Goal: Task Accomplishment & Management: Manage account settings

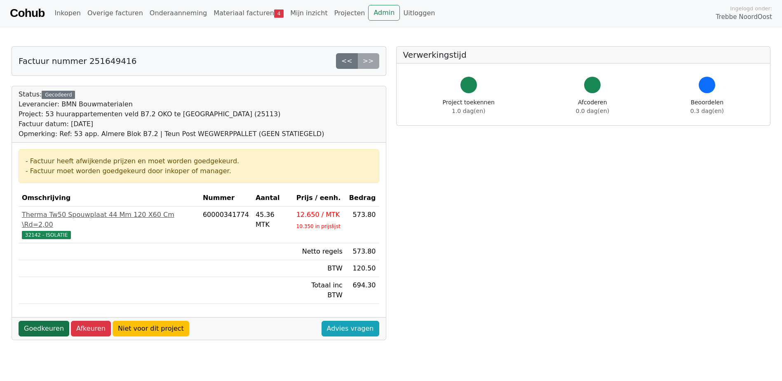
click at [33, 321] on link "Goedkeuren" at bounding box center [44, 329] width 51 height 16
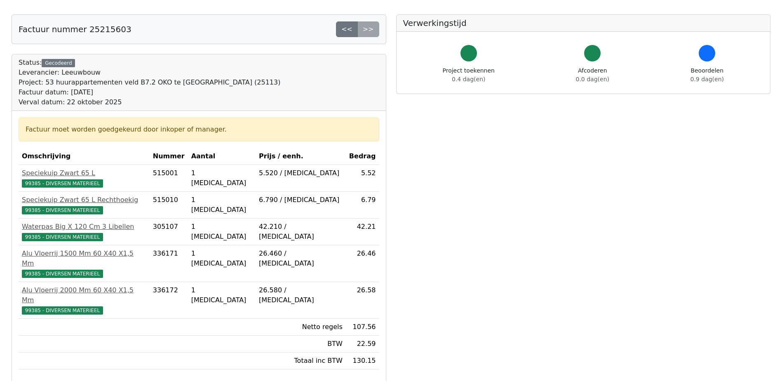
scroll to position [41, 0]
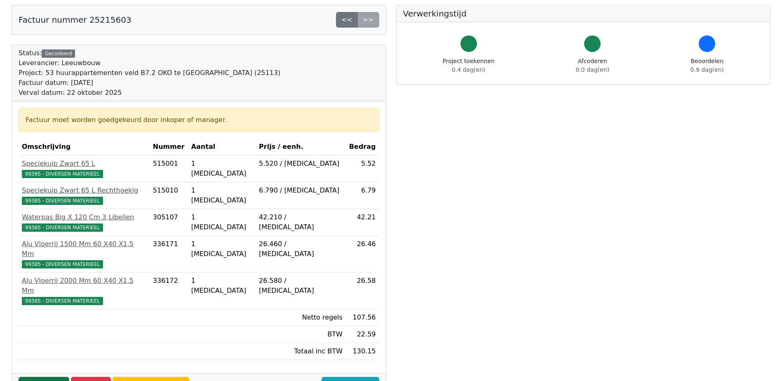
click at [38, 377] on link "Goedkeuren" at bounding box center [44, 385] width 51 height 16
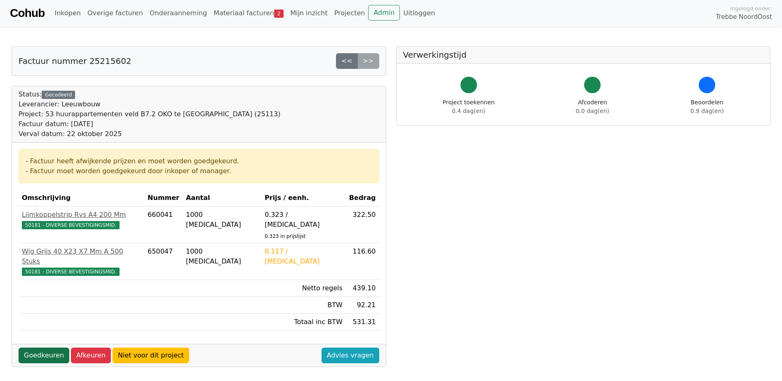
click at [37, 347] on link "Goedkeuren" at bounding box center [44, 355] width 51 height 16
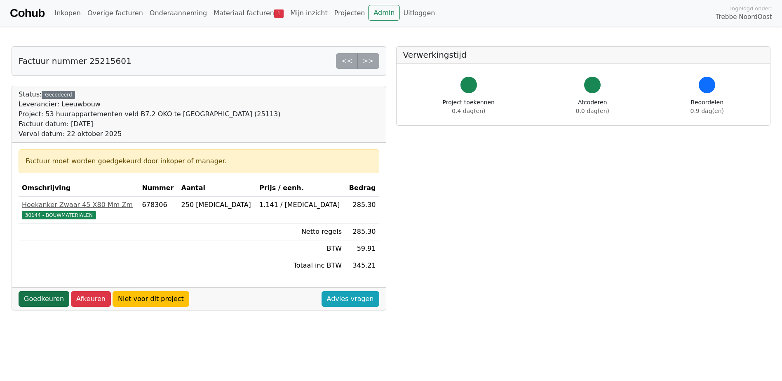
click at [37, 300] on link "Goedkeuren" at bounding box center [44, 299] width 51 height 16
